Goal: Task Accomplishment & Management: Complete application form

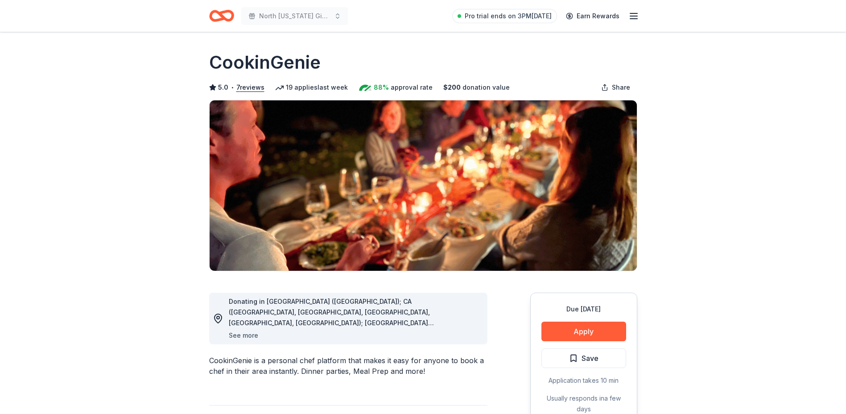
click at [239, 332] on button "See more" at bounding box center [243, 335] width 29 height 11
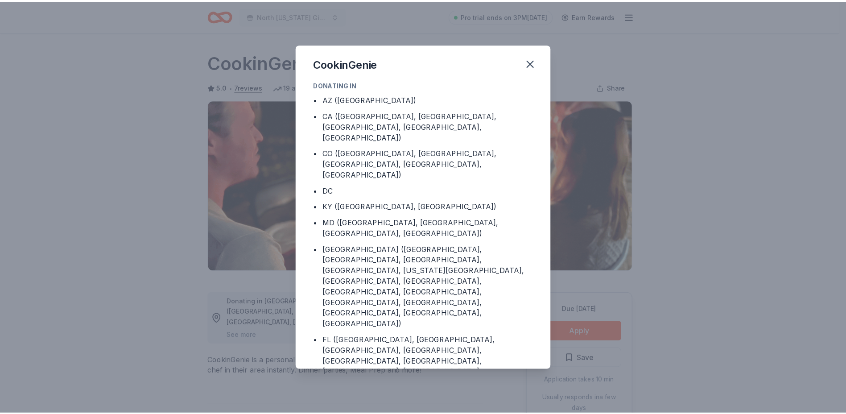
scroll to position [42, 0]
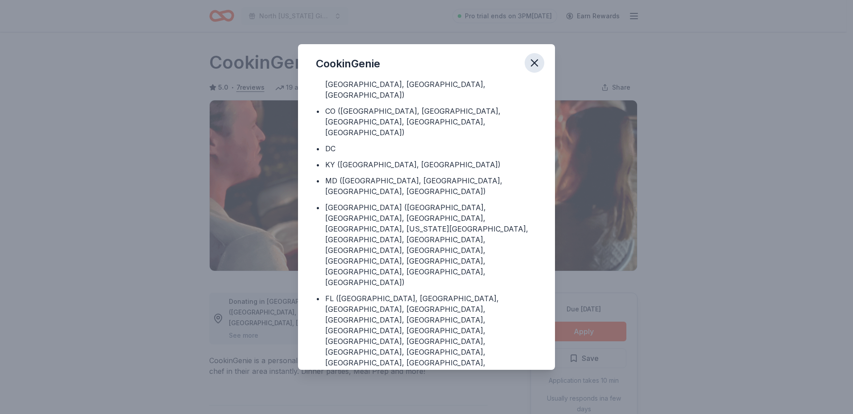
click at [532, 65] on icon "button" at bounding box center [534, 63] width 6 height 6
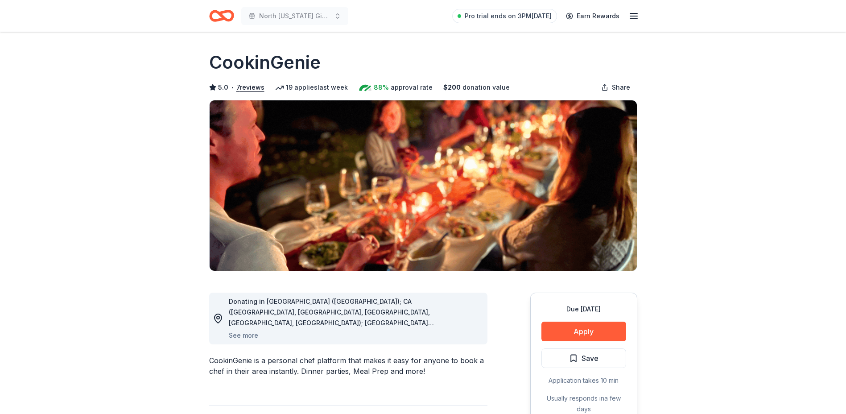
click at [216, 13] on icon "Home" at bounding box center [218, 15] width 14 height 9
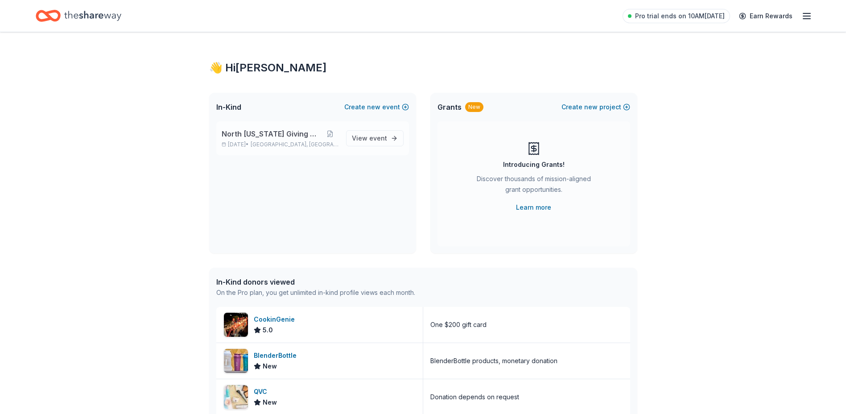
click at [249, 135] on span "North [US_STATE] Giving Day" at bounding box center [272, 133] width 100 height 11
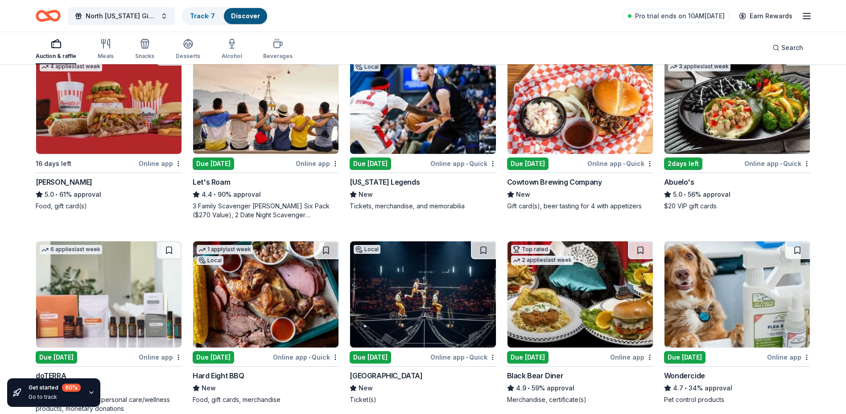
scroll to position [401, 0]
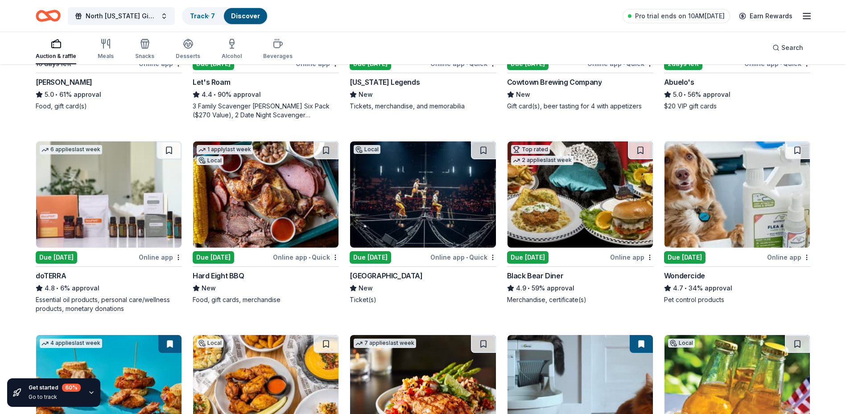
click at [588, 198] on img at bounding box center [580, 194] width 145 height 106
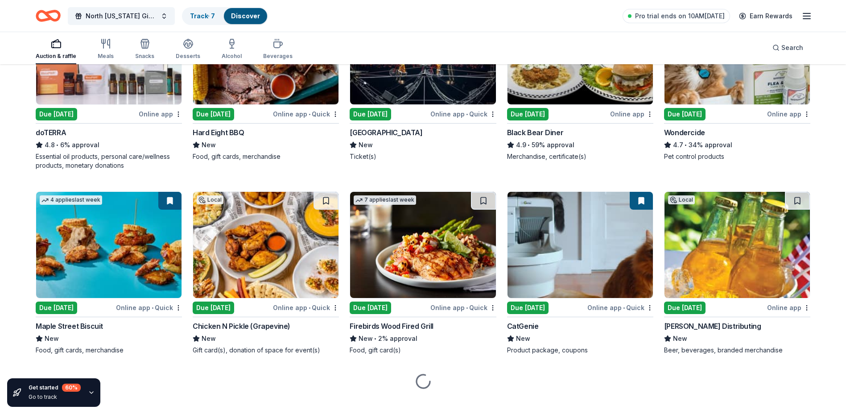
scroll to position [557, 0]
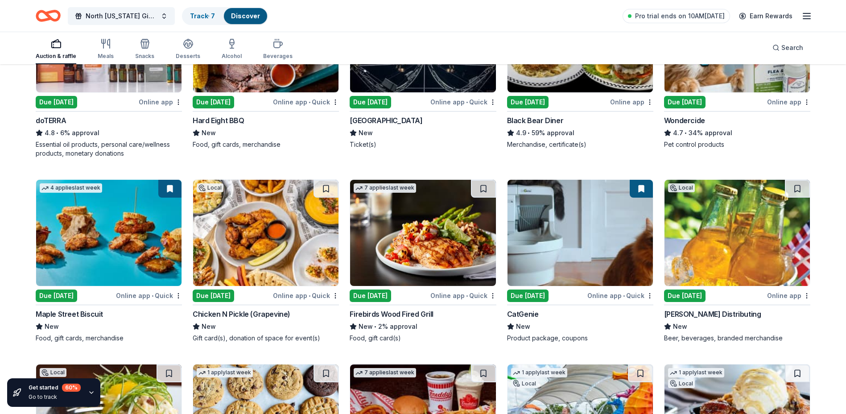
click at [257, 235] on img at bounding box center [265, 233] width 145 height 106
click at [719, 83] on img at bounding box center [737, 39] width 145 height 106
click at [427, 236] on img at bounding box center [422, 233] width 145 height 106
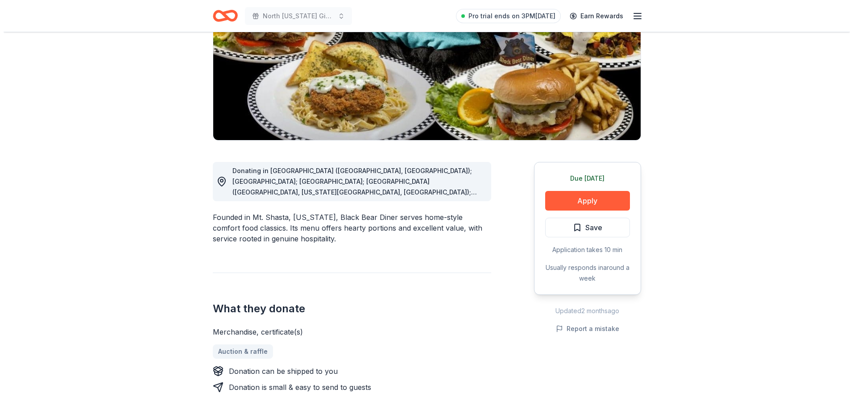
scroll to position [134, 0]
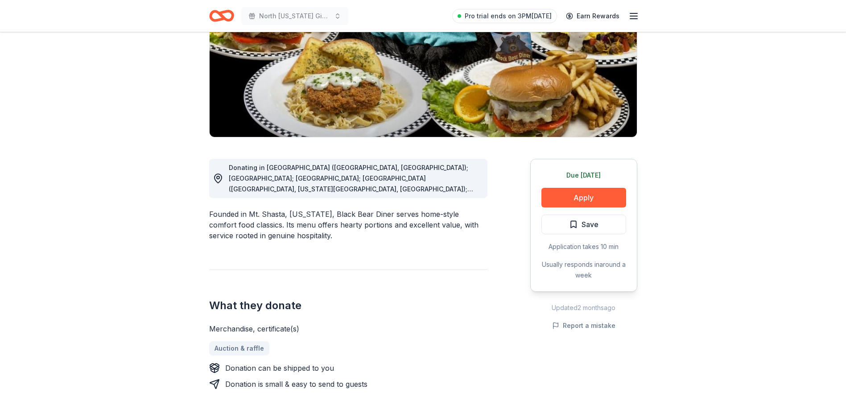
click at [477, 191] on span "Donating in AR (Fayetteville, North Little Rock); AZ; CA; CO (Aurora, Colorado …" at bounding box center [354, 242] width 250 height 157
click at [593, 195] on button "Apply" at bounding box center [583, 198] width 85 height 20
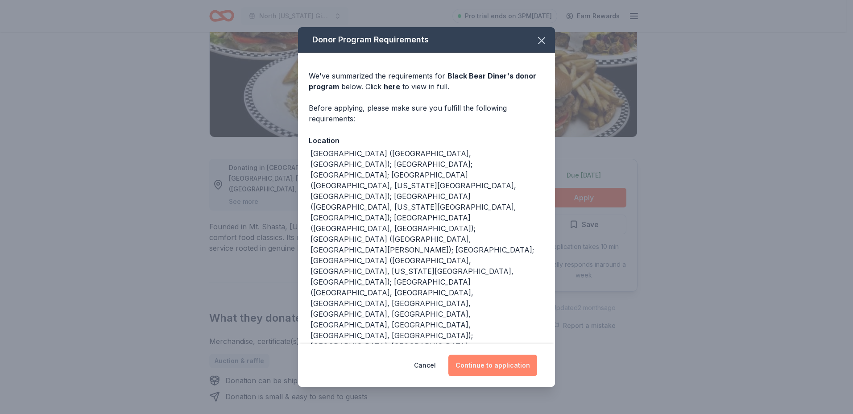
click at [489, 355] on button "Continue to application" at bounding box center [492, 365] width 89 height 21
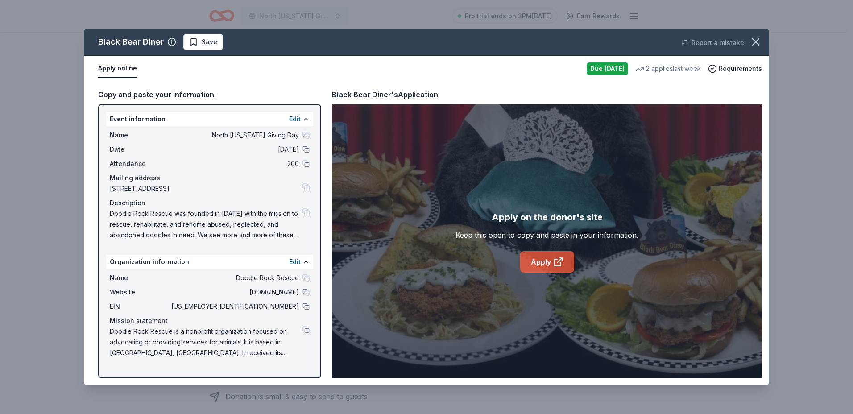
click at [550, 264] on link "Apply" at bounding box center [547, 261] width 54 height 21
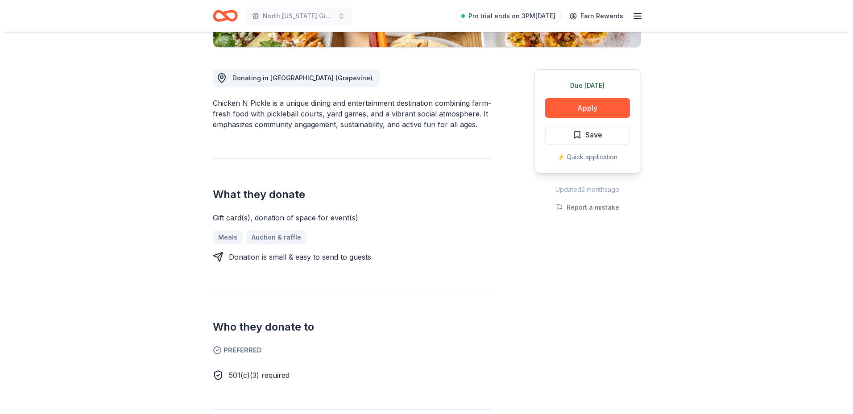
scroll to position [312, 0]
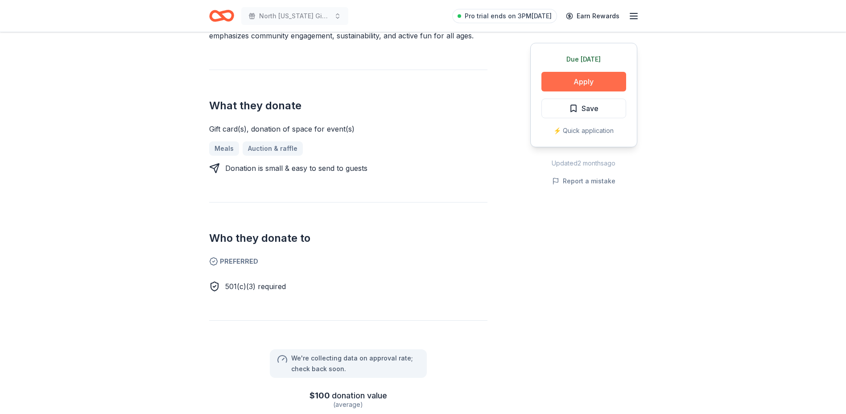
click at [584, 82] on button "Apply" at bounding box center [583, 82] width 85 height 20
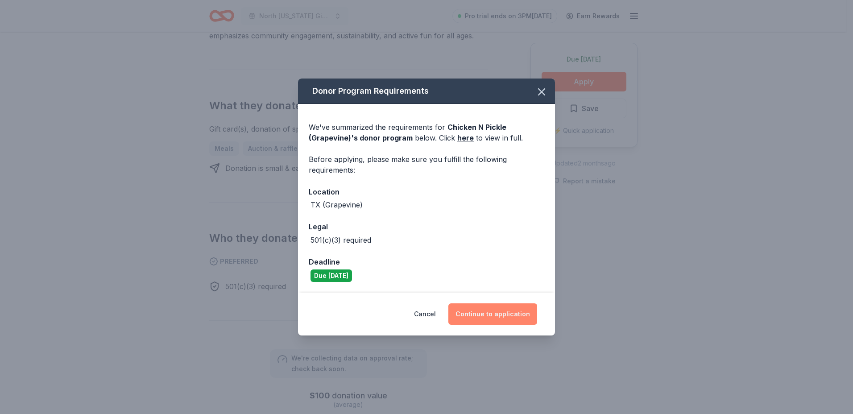
click at [496, 308] on button "Continue to application" at bounding box center [492, 313] width 89 height 21
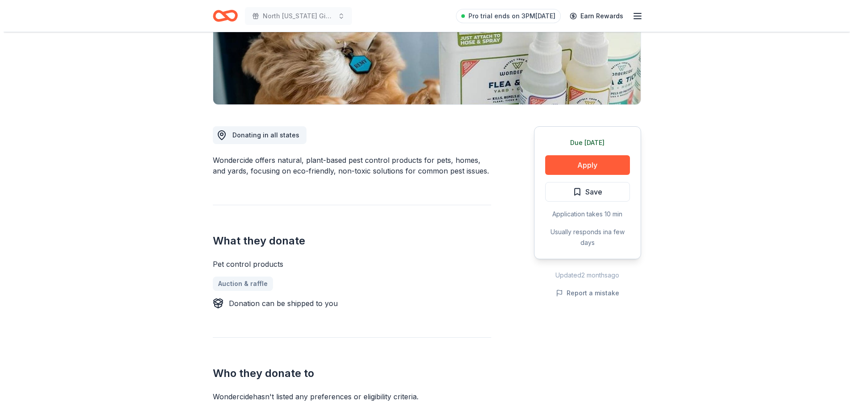
scroll to position [89, 0]
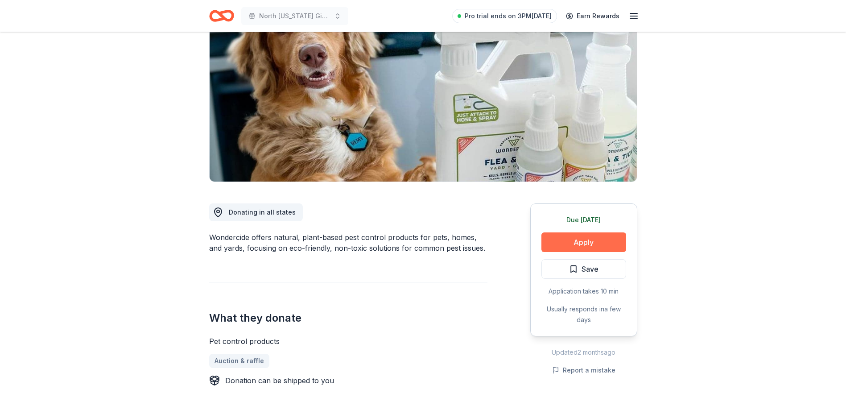
click at [586, 240] on button "Apply" at bounding box center [583, 242] width 85 height 20
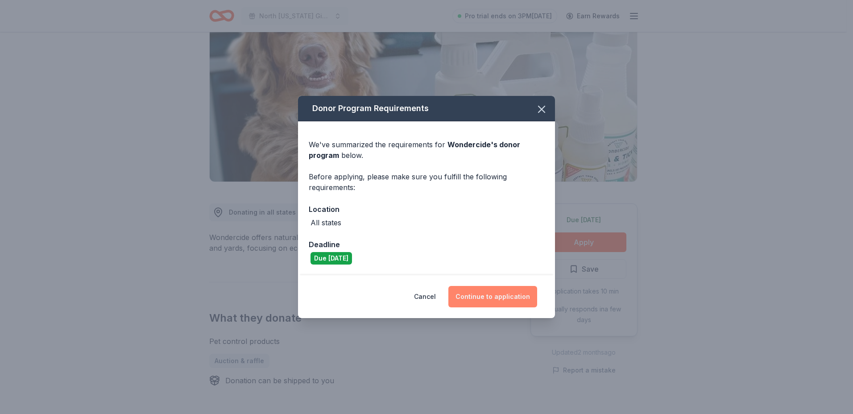
click at [499, 297] on button "Continue to application" at bounding box center [492, 296] width 89 height 21
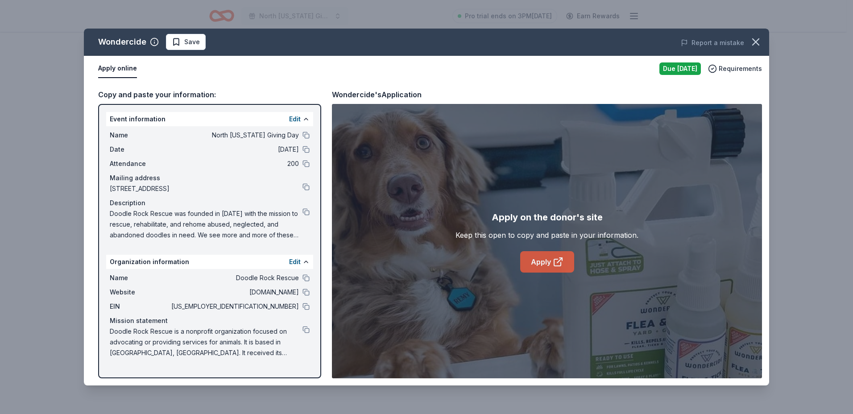
click at [552, 260] on link "Apply" at bounding box center [547, 261] width 54 height 21
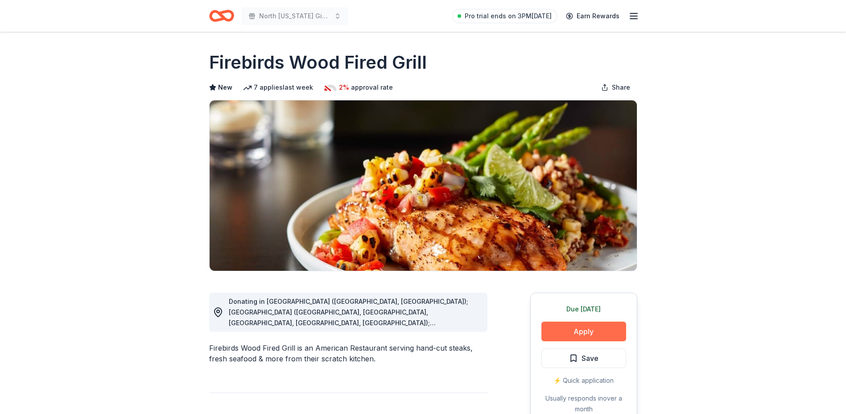
click at [588, 327] on button "Apply" at bounding box center [583, 332] width 85 height 20
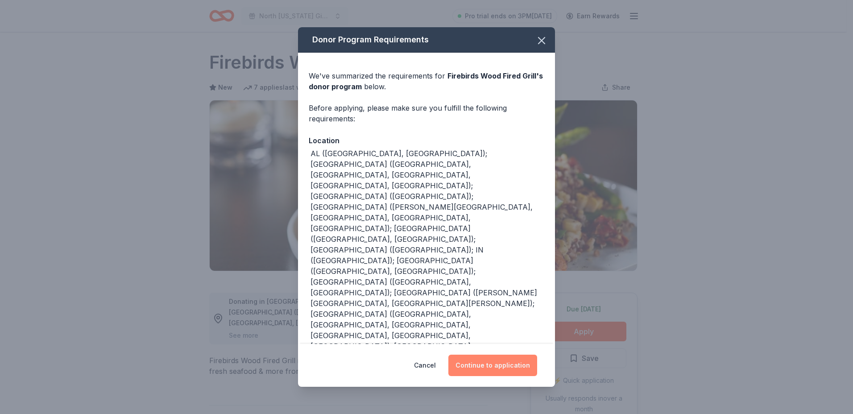
click at [494, 356] on button "Continue to application" at bounding box center [492, 365] width 89 height 21
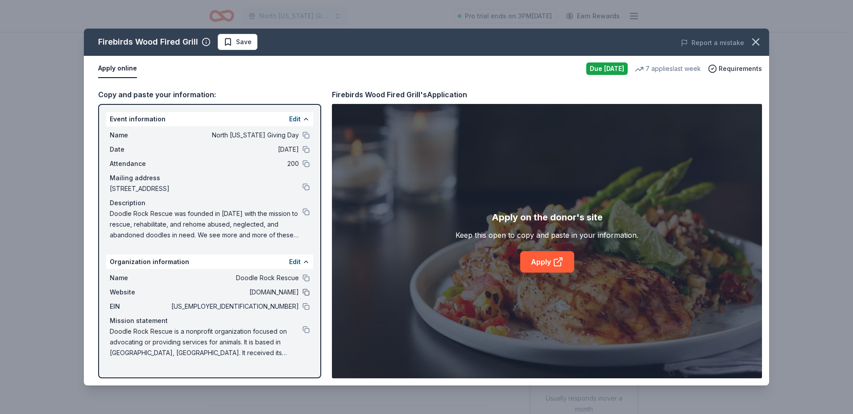
click at [307, 292] on button at bounding box center [305, 292] width 7 height 7
